Goal: Contribute content: Add original content to the website for others to see

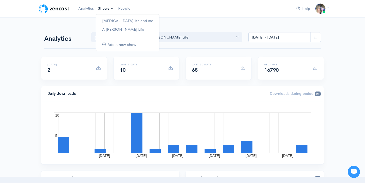
click at [107, 7] on link "Shows" at bounding box center [106, 8] width 20 height 11
click at [115, 28] on link "A [PERSON_NAME] Life" at bounding box center [127, 29] width 63 height 9
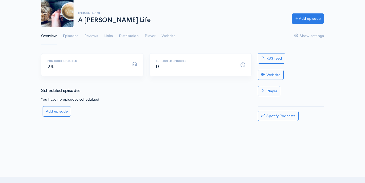
scroll to position [46, 0]
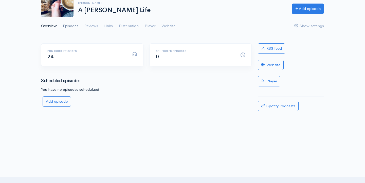
click at [71, 27] on link "Episodes" at bounding box center [70, 26] width 15 height 18
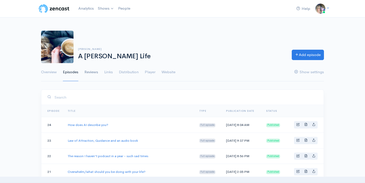
click at [93, 73] on link "Reviews" at bounding box center [91, 72] width 14 height 18
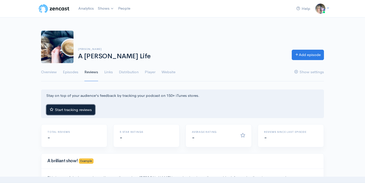
click at [68, 108] on button "Start tracking reviews" at bounding box center [70, 110] width 49 height 10
click at [105, 71] on link "Links" at bounding box center [108, 72] width 9 height 18
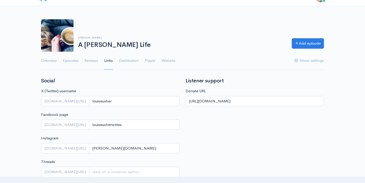
scroll to position [11, 0]
click at [128, 63] on link "Distribution" at bounding box center [129, 61] width 20 height 18
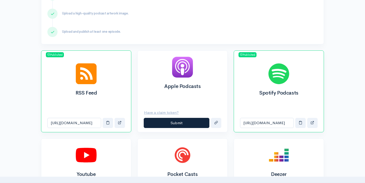
scroll to position [140, 0]
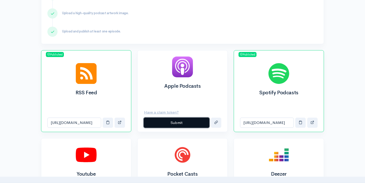
click at [173, 122] on button "Submit" at bounding box center [177, 123] width 66 height 10
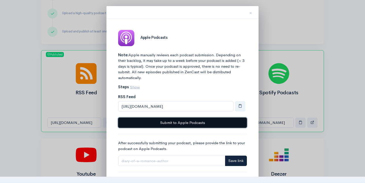
click at [173, 122] on button "Submit to Apple Podcasts" at bounding box center [182, 123] width 129 height 10
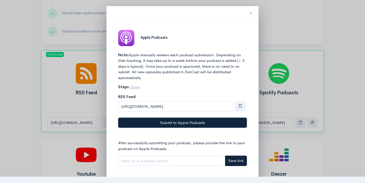
click at [251, 13] on span "×" at bounding box center [250, 12] width 3 height 7
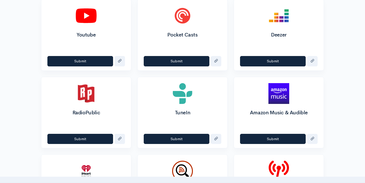
scroll to position [281, 0]
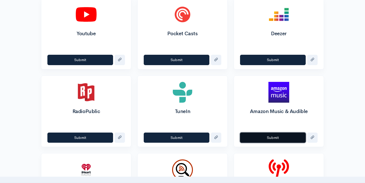
click at [267, 138] on button "Submit" at bounding box center [273, 138] width 66 height 10
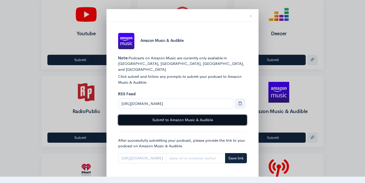
click at [218, 115] on button "Submit to Amazon Music & Audible" at bounding box center [182, 120] width 129 height 10
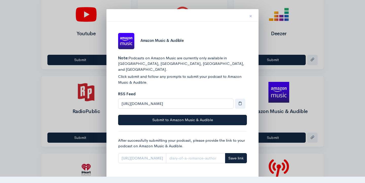
click at [251, 16] on span "×" at bounding box center [250, 15] width 3 height 7
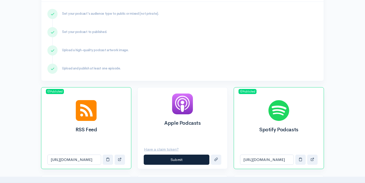
scroll to position [102, 0]
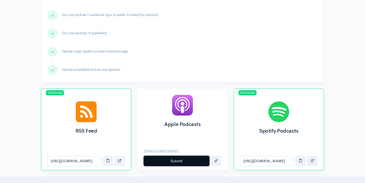
click at [182, 161] on button "Submit" at bounding box center [177, 161] width 66 height 10
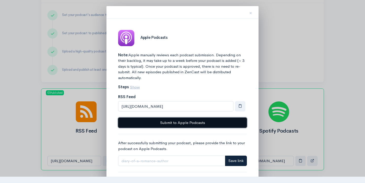
click at [176, 124] on button "Submit to Apple Podcasts" at bounding box center [182, 123] width 129 height 10
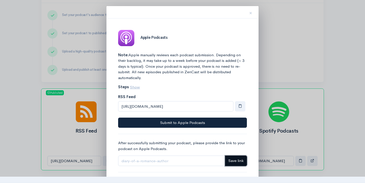
click at [238, 163] on span "Save link" at bounding box center [235, 160] width 15 height 5
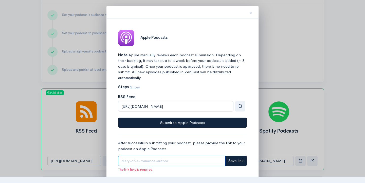
click at [207, 158] on input "Link" at bounding box center [171, 161] width 107 height 10
click at [250, 13] on span "×" at bounding box center [250, 12] width 3 height 7
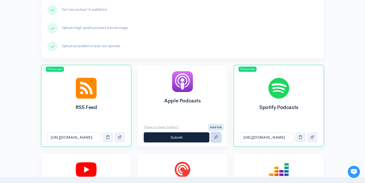
click at [217, 138] on span "submit" at bounding box center [216, 137] width 4 height 4
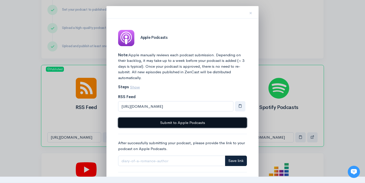
click at [217, 124] on button "Submit to Apple Podcasts" at bounding box center [182, 123] width 129 height 10
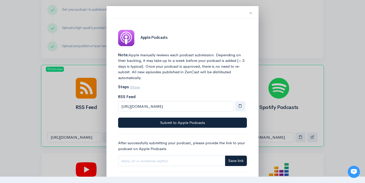
click at [250, 13] on span "×" at bounding box center [250, 12] width 3 height 7
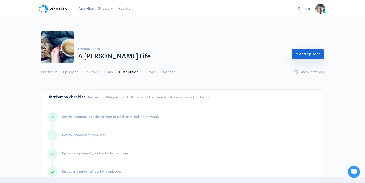
click at [307, 53] on link "Add episode" at bounding box center [308, 54] width 32 height 10
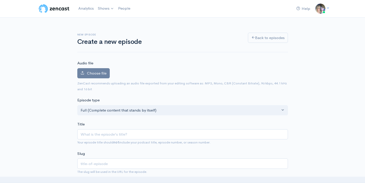
type input "W"
type input "w"
type input "Wh"
type input "wh"
type input "Whe"
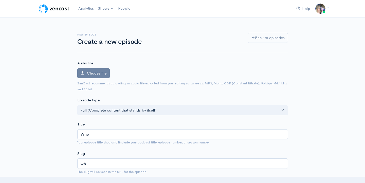
type input "whe"
type input "When"
type input "when"
type input "When yo"
type input "when-yo"
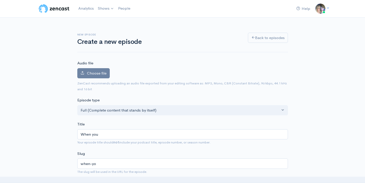
type input "When you"
type input "when-you"
type input "When you l"
type input "when-you-l"
type input "When you lo"
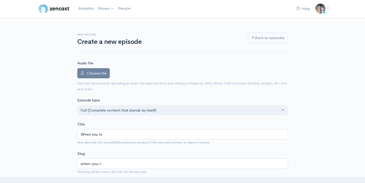
type input "when-you-lo"
type input "When you los"
type input "when-you-los"
type input "When you lose"
type input "when-you-lose"
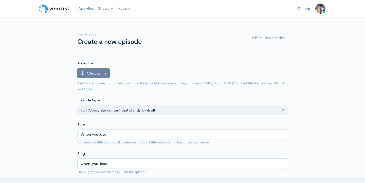
type input "When you lose y"
type input "when-you-lose-y"
type input "When you lose you"
type input "when-you-lose-you"
type input "When you lose your"
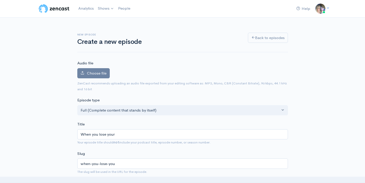
type input "when-you-lose-your"
type input "When you lose your j"
type input "when-you-lose-your-j"
type input "When you lose your jo"
type input "when-you-lose-your-jo"
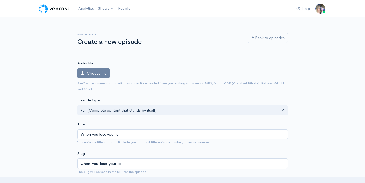
type input "When you lose your job"
type input "when-you-lose-your-job"
type input "When you lose your job an"
type input "when-you-lose-your-job-an"
type input "When you lose your job and"
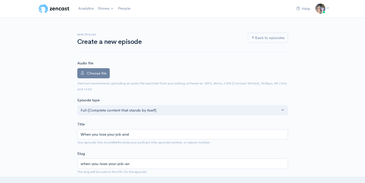
type input "when-you-lose-your-job-and"
type input "When you lose your job and g"
type input "when-you-lose-your-job-and-g"
type input "When you lose your job and go"
type input "when-you-lose-your-job-and-go"
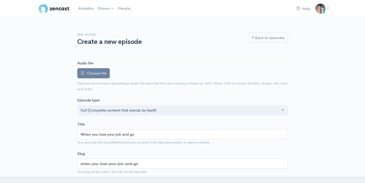
type input "When you lose your job and go f"
type input "when-you-lose-your-job-and-go-f"
type input "When you lose your job and go fu"
type input "when-you-lose-your-job-and-go-fu"
type input "When you lose your job and go ful"
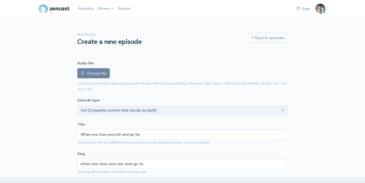
type input "when-you-lose-your-job-and-go-ful"
type input "When you lose your job and go full"
type input "when-you-lose-your-job-and-go-full"
type input "When you lose your job and go full t"
type input "when-you-lose-your-job-and-go-full-t"
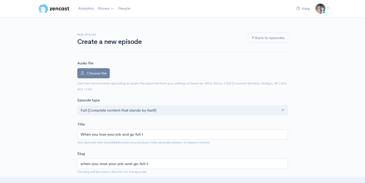
type input "When you lose your job and go full ti"
type input "when-you-lose-your-job-and-go-full-ti"
type input "When you lose your job and go full tim"
type input "when-you-lose-your-job-and-go-full-tim"
type input "When you lose your job and go full time"
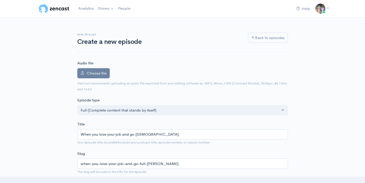
type input "when-you-lose-your-job-and-go-full-time"
type input "When you lose your job and go full time as"
type input "when-you-lose-your-job-and-go-full-time-as"
type input "When you lose your job and go full time as a"
type input "when-you-lose-your-job-and-go-full-time-as-a"
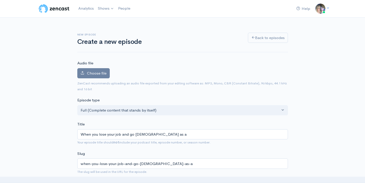
type input "When you lose your job and go full time as a w"
type input "when-you-lose-your-job-and-go-full-time-as-a-w"
type input "When you lose your job and go full time as a wr"
type input "when-you-lose-your-job-and-go-full-time-as-a-wr"
type input "When you lose your job and go full time as a wri"
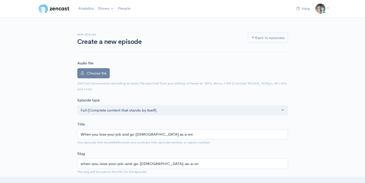
type input "when-you-lose-your-job-and-go-full-time-as-a-wri"
type input "When you lose your job and go full time as a writ"
type input "when-you-lose-your-job-and-go-full-time-as-a-writ"
type input "When you lose your job and go full time as a writer"
type input "when-you-lose-your-job-and-go-full-time-as-a-writer"
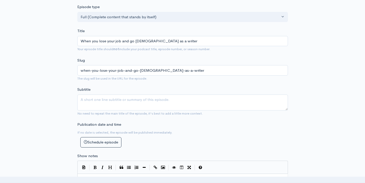
scroll to position [98, 0]
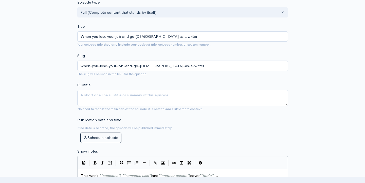
type input "When you lose your job and go full time as a writer"
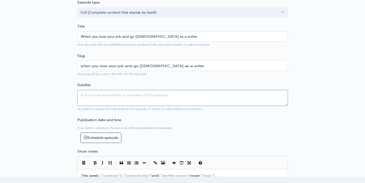
click at [192, 95] on textarea "Subtitle" at bounding box center [182, 98] width 211 height 16
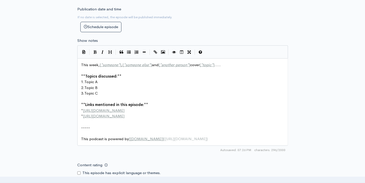
scroll to position [211, 0]
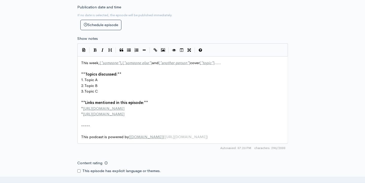
type textarea "Glass half full or half empty"
drag, startPoint x: 101, startPoint y: 80, endPoint x: 85, endPoint y: 80, distance: 15.7
type textarea "Losing your job"
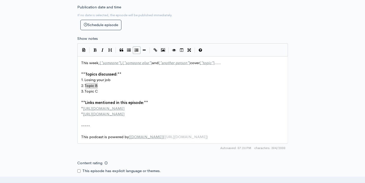
drag, startPoint x: 101, startPoint y: 85, endPoint x: 86, endPoint y: 84, distance: 15.2
type textarea "Stress and Happiness"
drag, startPoint x: 101, startPoint y: 92, endPoint x: 85, endPoint y: 92, distance: 15.5
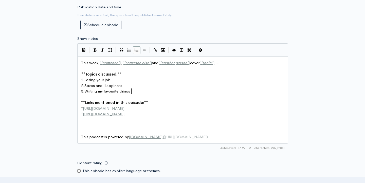
type textarea "Writing my favourite things"
type textarea "http://example.com"
drag, startPoint x: 122, startPoint y: 109, endPoint x: 84, endPoint y: 109, distance: 38.0
type textarea "[URL][DOMAIN_NAME]"
drag, startPoint x: 135, startPoint y: 114, endPoint x: 84, endPoint y: 115, distance: 51.2
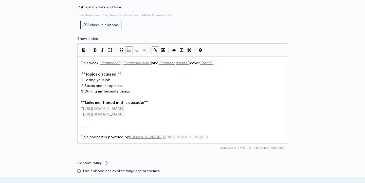
click at [99, 63] on span "This week, [ * someone * ] , [ * someone else * ] and [ * another person * ] co…" at bounding box center [151, 62] width 140 height 5
type textarea "I"
click at [198, 64] on span "This week, I [ * someone * ] , [ * someone else * ] and [ * another person * ] …" at bounding box center [152, 62] width 142 height 5
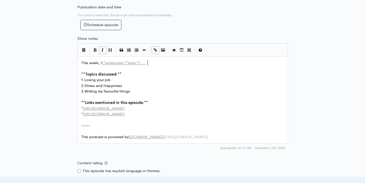
click at [165, 64] on pre "This week, I [ * somecover [*topic*]....." at bounding box center [182, 63] width 205 height 6
type textarea "cover living your dreams, kindle str"
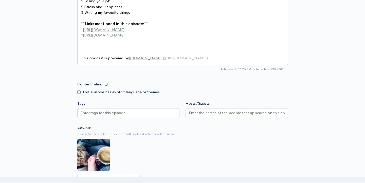
scroll to position [292, 0]
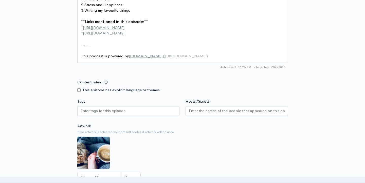
type textarea "oryteller awards and romance"
click at [153, 112] on div at bounding box center [128, 111] width 102 height 10
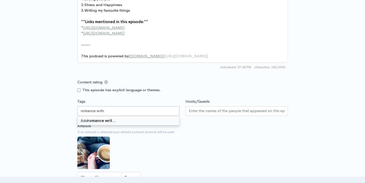
type input "romance writer"
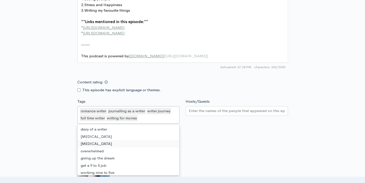
click at [207, 111] on input "Hosts/Guests" at bounding box center [237, 111] width 96 height 6
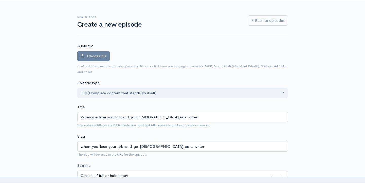
scroll to position [16, 0]
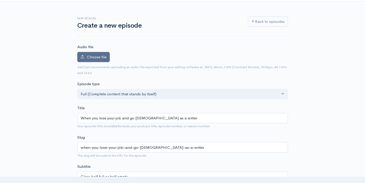
click at [97, 58] on span "Choose file" at bounding box center [97, 57] width 20 height 5
click at [0, 0] on input "Choose file" at bounding box center [0, 0] width 0 height 0
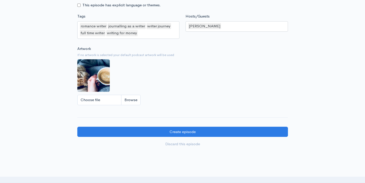
scroll to position [407, 0]
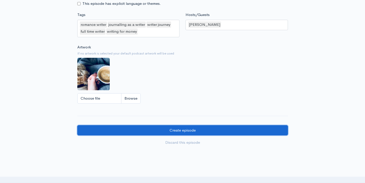
click at [208, 130] on input "Create episode" at bounding box center [182, 130] width 211 height 10
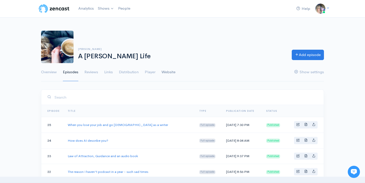
click at [169, 73] on link "Website" at bounding box center [169, 72] width 14 height 18
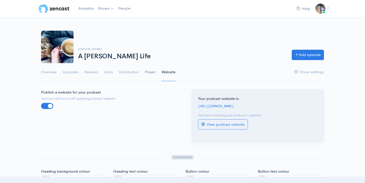
click at [149, 70] on link "Player" at bounding box center [150, 72] width 11 height 18
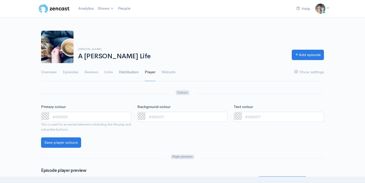
click at [132, 73] on link "Distribution" at bounding box center [129, 72] width 20 height 18
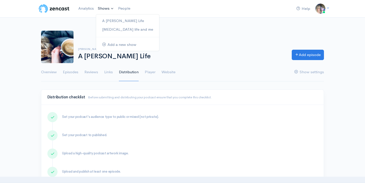
click at [105, 9] on link "Shows" at bounding box center [106, 8] width 20 height 11
click at [109, 21] on link "A [PERSON_NAME] Life" at bounding box center [127, 20] width 63 height 9
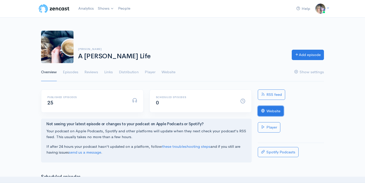
click at [267, 111] on link "Website" at bounding box center [271, 111] width 26 height 10
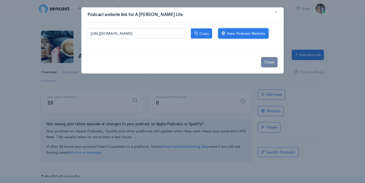
click at [240, 36] on link "View Podcast Website" at bounding box center [243, 33] width 50 height 10
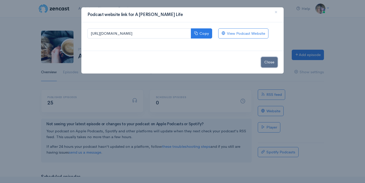
click at [269, 64] on button "Close" at bounding box center [269, 62] width 16 height 10
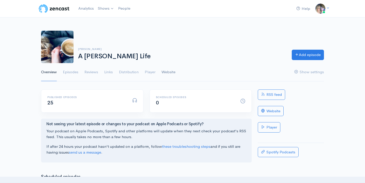
click at [169, 74] on link "Website" at bounding box center [169, 72] width 14 height 18
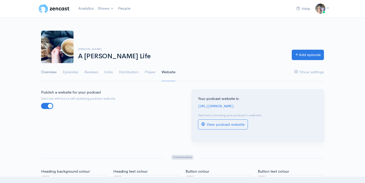
click at [49, 71] on link "Overview" at bounding box center [49, 72] width 16 height 18
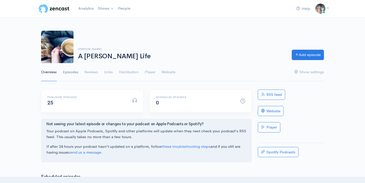
click at [68, 72] on link "Episodes" at bounding box center [70, 72] width 15 height 18
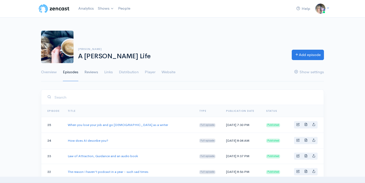
click at [91, 73] on link "Reviews" at bounding box center [91, 72] width 14 height 18
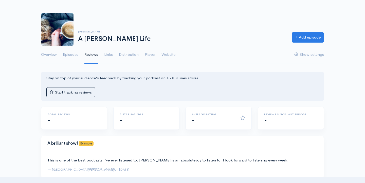
scroll to position [12, 0]
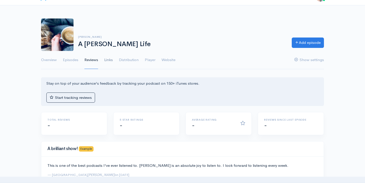
click at [110, 63] on link "Links" at bounding box center [108, 60] width 9 height 18
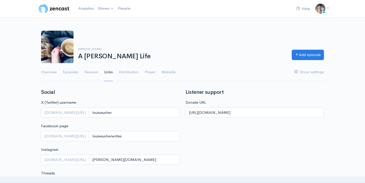
scroll to position [11, 0]
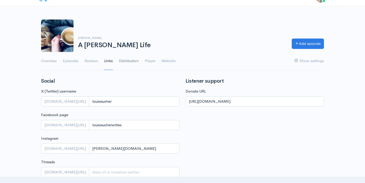
click at [131, 64] on link "Distribution" at bounding box center [129, 61] width 20 height 18
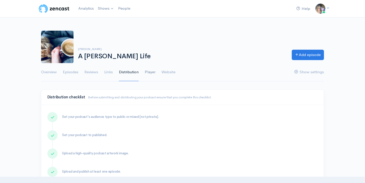
click at [151, 70] on link "Player" at bounding box center [150, 72] width 11 height 18
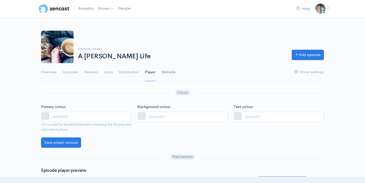
click at [167, 73] on link "Website" at bounding box center [169, 72] width 14 height 18
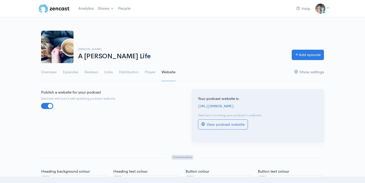
click at [299, 71] on link "Show settings" at bounding box center [309, 72] width 30 height 18
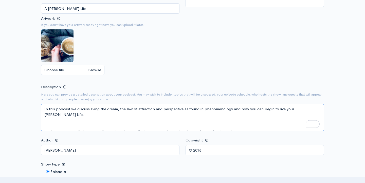
drag, startPoint x: 120, startPoint y: 110, endPoint x: 221, endPoint y: 118, distance: 101.4
click at [221, 118] on textarea "In this podcast we discuss living the dream, the law of attraction and perspect…" at bounding box center [182, 117] width 283 height 27
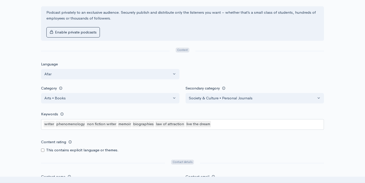
scroll to position [356, 0]
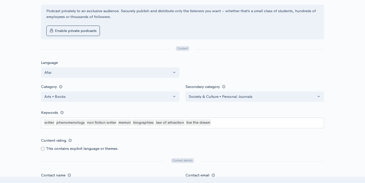
type textarea "In this podcast we discuss living the dream, being a writer and being free to w…"
click at [175, 123] on div "law of attraction" at bounding box center [170, 122] width 30 height 6
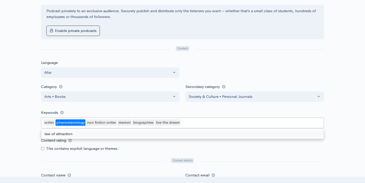
click at [77, 122] on div "phenomenology" at bounding box center [71, 122] width 30 height 6
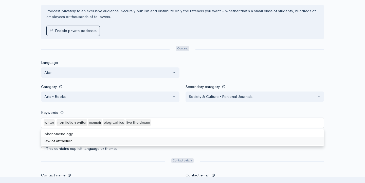
click at [158, 124] on div "writer non fiction writer memoir biographies live the dream" at bounding box center [182, 123] width 283 height 11
click at [156, 123] on div "writer non fiction writer memoir biographies live the dream" at bounding box center [182, 123] width 283 height 11
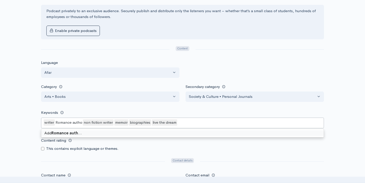
type keywords-picker-selectized "Romance author"
type keywords-picker-selectized "p"
type keywords-picker-selectized "self publishing"
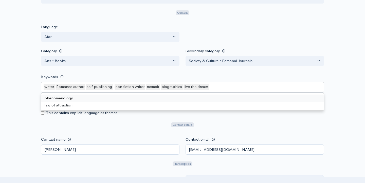
scroll to position [396, 0]
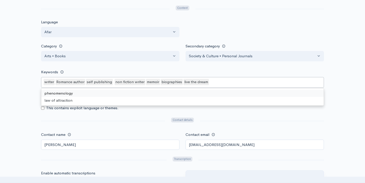
click at [89, 124] on div at bounding box center [103, 121] width 130 height 8
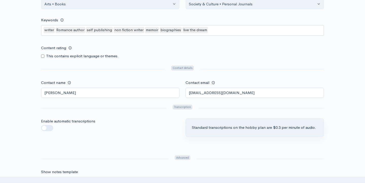
scroll to position [449, 0]
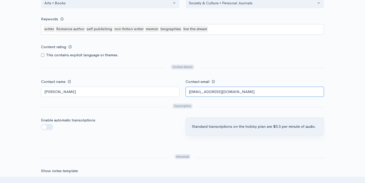
drag, startPoint x: 242, startPoint y: 91, endPoint x: 188, endPoint y: 89, distance: 54.3
click at [188, 89] on input "[EMAIL_ADDRESS][DOMAIN_NAME]" at bounding box center [255, 92] width 138 height 10
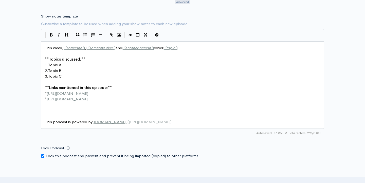
scroll to position [602, 0]
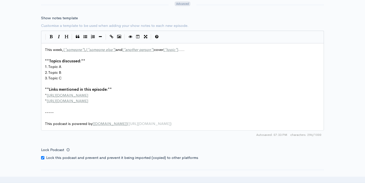
type input "l-usher@outlook.com"
type textarea "[URL][DOMAIN_NAME]"
drag, startPoint x: 83, startPoint y: 95, endPoint x: 48, endPoint y: 97, distance: 35.3
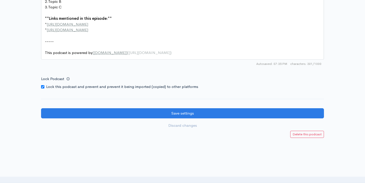
scroll to position [673, 0]
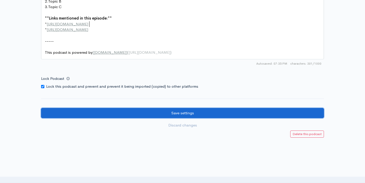
click at [75, 114] on input "Save settings" at bounding box center [182, 113] width 283 height 10
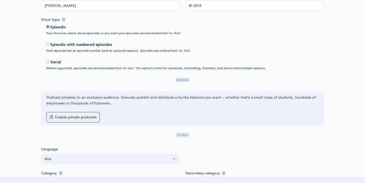
scroll to position [262, 0]
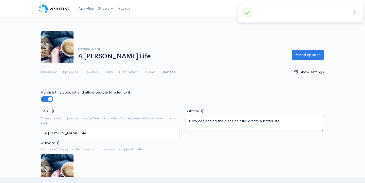
click at [166, 73] on link "Website" at bounding box center [169, 72] width 14 height 18
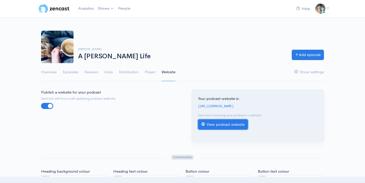
click at [218, 125] on link "View podcast website" at bounding box center [223, 124] width 50 height 10
click at [48, 72] on link "Overview" at bounding box center [49, 72] width 16 height 18
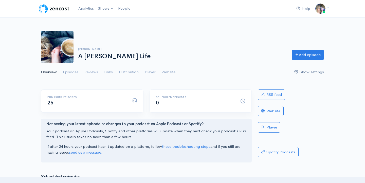
click at [309, 72] on link "Show settings" at bounding box center [309, 72] width 30 height 18
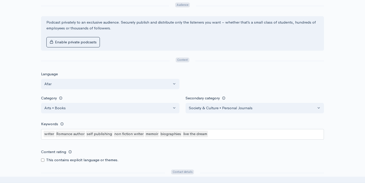
scroll to position [346, 0]
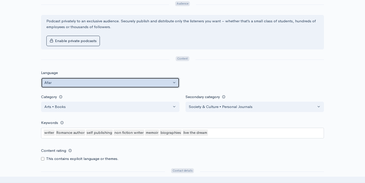
click at [165, 82] on div "Afar" at bounding box center [107, 83] width 127 height 6
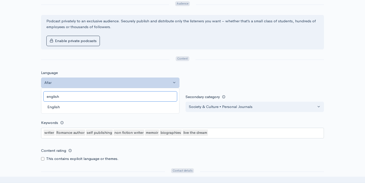
type input "english"
click at [102, 106] on link "English" at bounding box center [110, 107] width 138 height 9
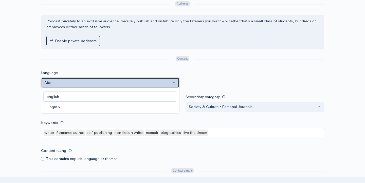
select select "en"
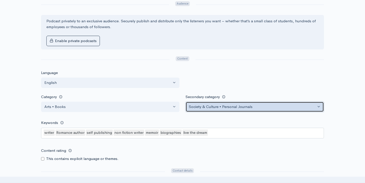
click at [218, 109] on div "Society & Culture • Personal Journals" at bounding box center [252, 107] width 127 height 6
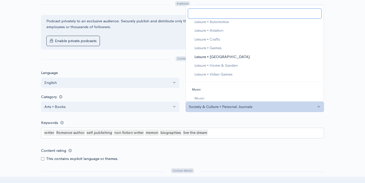
scroll to position [544, 0]
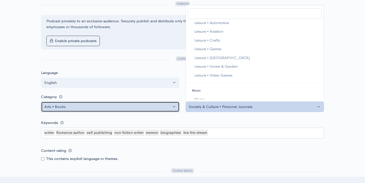
click at [148, 111] on button "Arts • Books" at bounding box center [110, 107] width 138 height 10
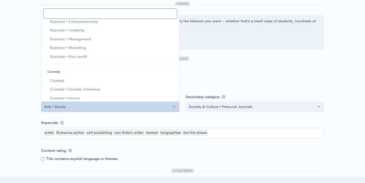
scroll to position [0, 0]
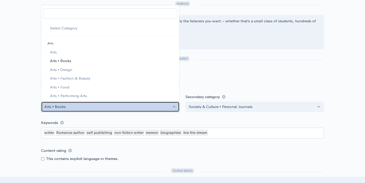
click at [144, 108] on div "Arts • Books" at bounding box center [107, 107] width 127 height 6
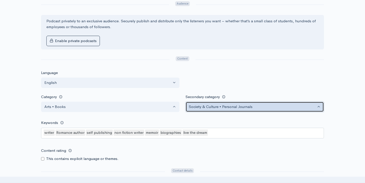
click at [207, 108] on div "Society & Culture • Personal Journals" at bounding box center [252, 107] width 127 height 6
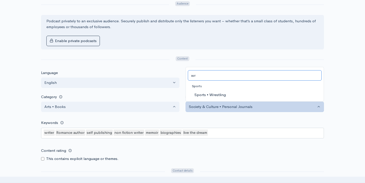
type input "w"
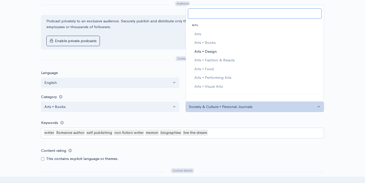
scroll to position [19, 0]
click at [206, 42] on span "Arts • Books" at bounding box center [204, 42] width 21 height 6
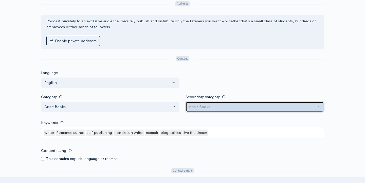
click at [219, 107] on div "Arts • Books" at bounding box center [252, 107] width 127 height 6
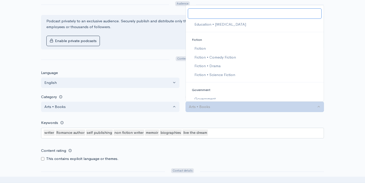
scroll to position [268, 0]
click at [199, 47] on span "Fiction" at bounding box center [199, 47] width 11 height 6
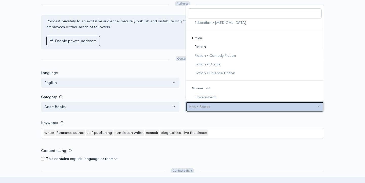
select select "Fiction"
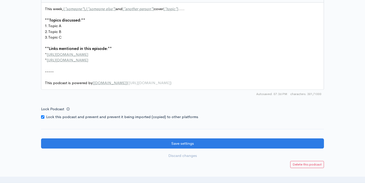
scroll to position [644, 0]
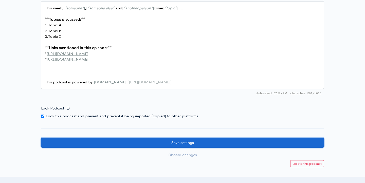
click at [209, 140] on input "Save settings" at bounding box center [182, 143] width 283 height 10
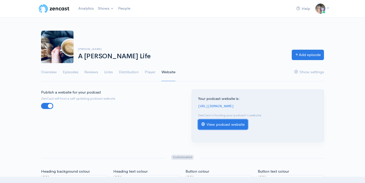
click at [214, 123] on link "View podcast website" at bounding box center [223, 124] width 50 height 10
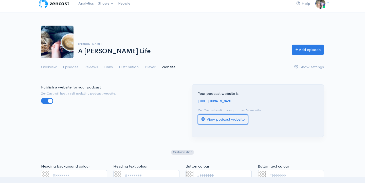
scroll to position [3, 0]
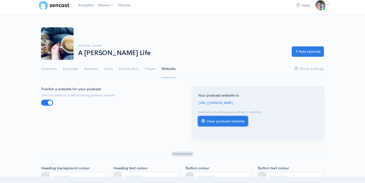
click at [222, 123] on link "View podcast website" at bounding box center [223, 121] width 50 height 10
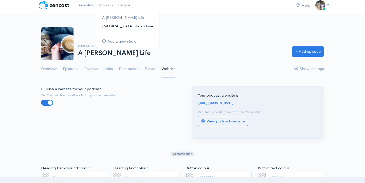
click at [113, 26] on link "[MEDICAL_DATA] life and me" at bounding box center [127, 26] width 63 height 9
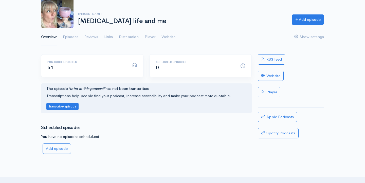
scroll to position [35, 0]
click at [271, 134] on link "Spotify Podcasts" at bounding box center [278, 133] width 41 height 10
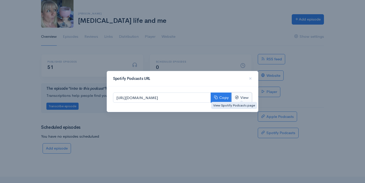
click at [243, 99] on link "View" at bounding box center [242, 98] width 20 height 10
click at [213, 42] on div "Spotify Podcasts URL × [URL][DOMAIN_NAME] Copy View" at bounding box center [182, 91] width 365 height 183
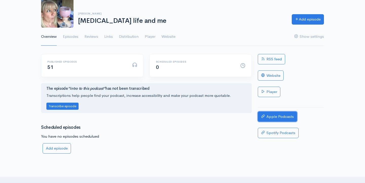
click at [280, 118] on link "Apple Podcasts" at bounding box center [277, 117] width 39 height 10
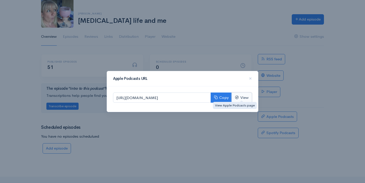
click at [240, 98] on link "View" at bounding box center [242, 98] width 20 height 10
